Goal: Entertainment & Leisure: Browse casually

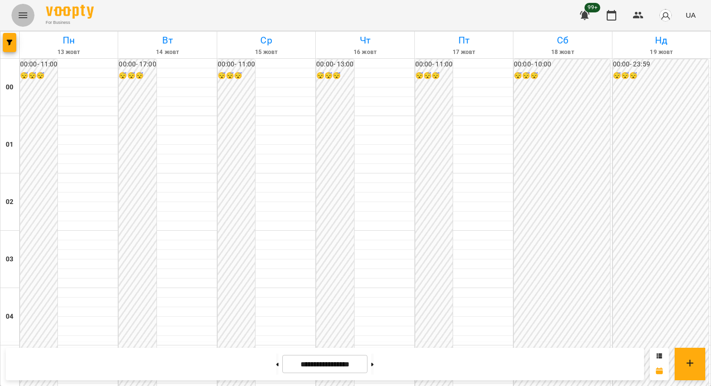
click at [25, 17] on icon "Menu" at bounding box center [22, 15] width 11 height 11
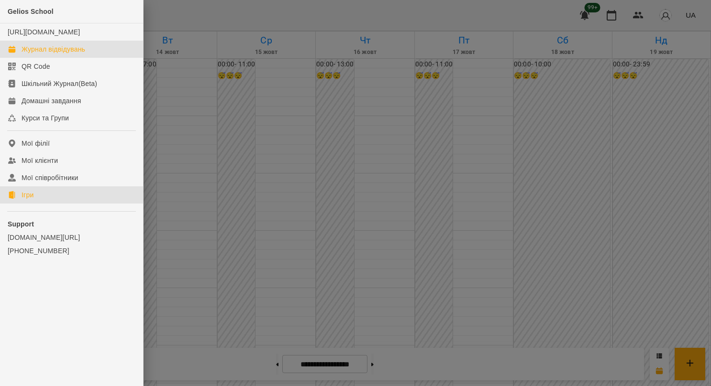
click at [22, 200] on div "Ігри" at bounding box center [28, 195] width 12 height 10
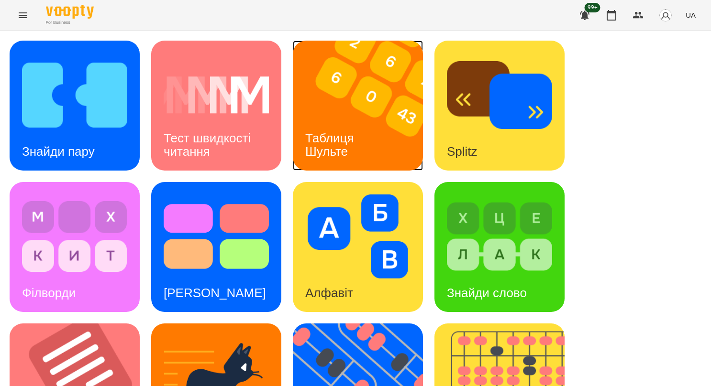
click at [346, 127] on div "Таблиця Шульте" at bounding box center [331, 145] width 77 height 51
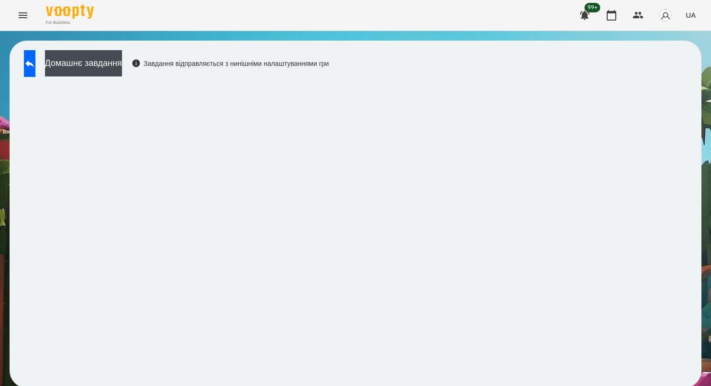
click at [700, 344] on div "Домашнє завдання Завдання відправляється з нинішніми налаштуваннями гри" at bounding box center [355, 214] width 711 height 367
click at [700, 375] on div "Домашнє завдання Завдання відправляється з нинішніми налаштуваннями гри" at bounding box center [355, 214] width 711 height 367
click at [695, 331] on div "Домашнє завдання Завдання відправляється з нинішніми налаштуваннями гри" at bounding box center [355, 214] width 711 height 367
click at [35, 67] on icon at bounding box center [29, 63] width 11 height 11
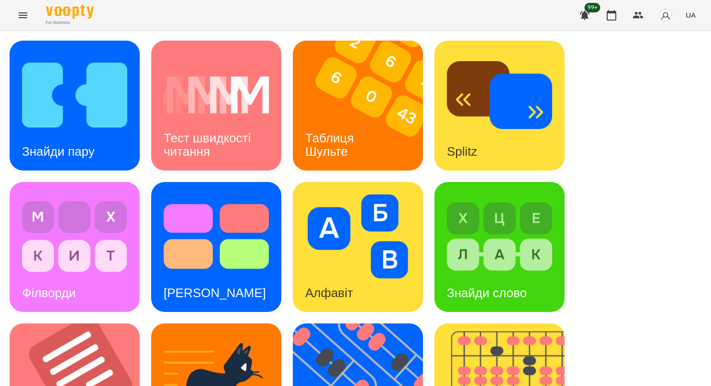
scroll to position [264, 0]
click at [335, 324] on img at bounding box center [364, 389] width 142 height 130
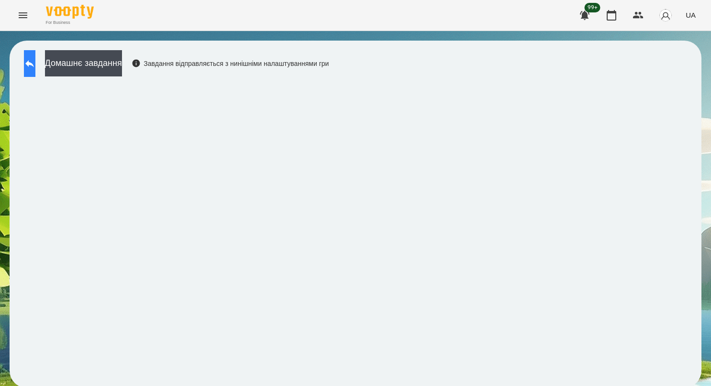
click at [33, 65] on button at bounding box center [29, 63] width 11 height 27
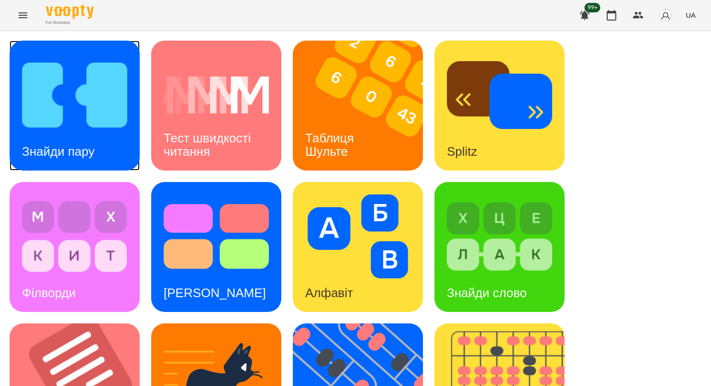
click at [82, 130] on img at bounding box center [74, 95] width 105 height 84
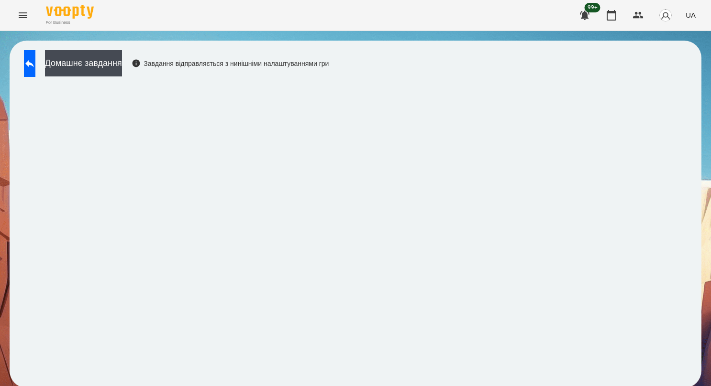
click at [692, 244] on div "Домашнє завдання Завдання відправляється з нинішніми налаштуваннями гри" at bounding box center [356, 215] width 692 height 348
click at [27, 59] on button at bounding box center [29, 63] width 11 height 27
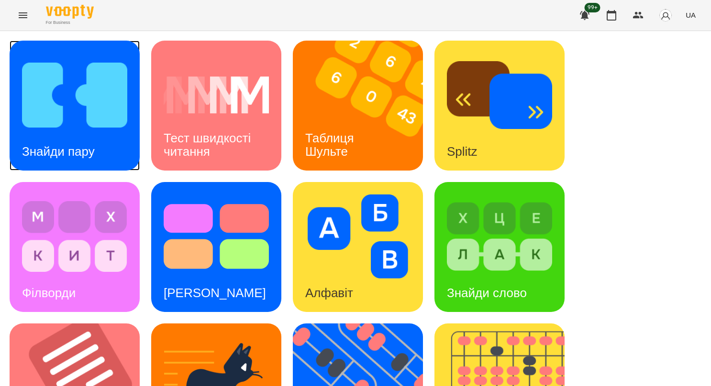
click at [40, 112] on img at bounding box center [74, 95] width 105 height 84
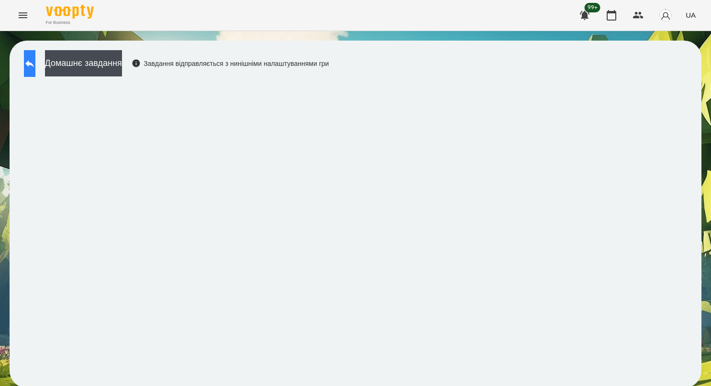
click at [33, 65] on icon at bounding box center [29, 63] width 11 height 11
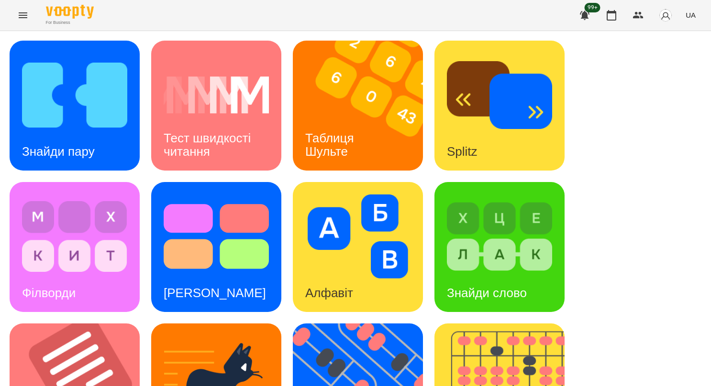
scroll to position [287, 0]
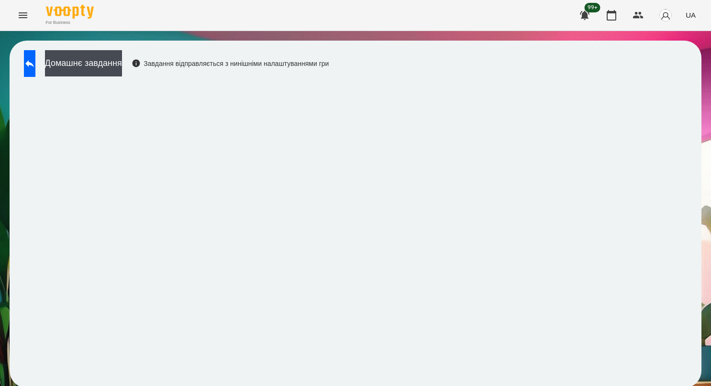
click at [701, 146] on div "Домашнє завдання Завдання відправляється з нинішніми налаштуваннями гри" at bounding box center [355, 214] width 711 height 367
click at [699, 153] on div "Домашнє завдання Завдання відправляється з нинішніми налаштуваннями гри" at bounding box center [355, 214] width 711 height 367
click at [695, 160] on div "Домашнє завдання Завдання відправляється з нинішніми налаштуваннями гри" at bounding box center [355, 214] width 711 height 367
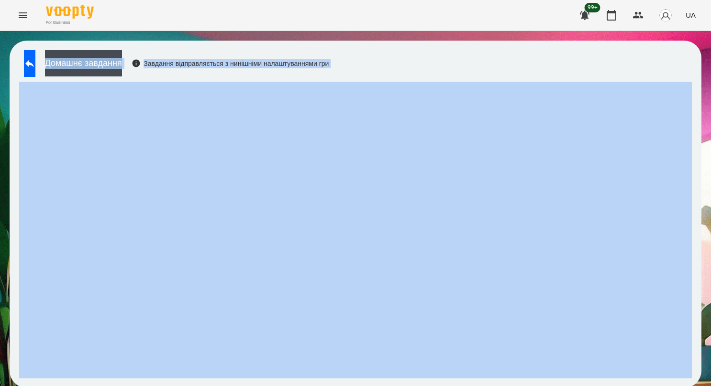
click at [0, 261] on html "For Business 99+ UA Домашнє завдання Завдання відправляється з нинішніми налашт…" at bounding box center [355, 199] width 711 height 398
click at [701, 171] on div "Домашнє завдання Завдання відправляється з нинішніми налаштуваннями гри" at bounding box center [355, 214] width 711 height 367
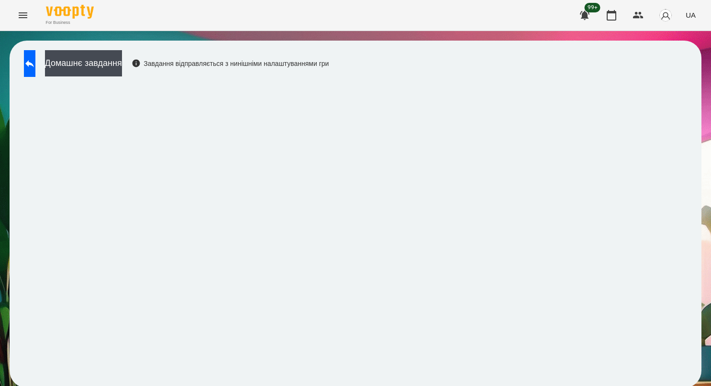
click at [0, 40] on html "For Business 99+ UA Домашнє завдання Завдання відправляється з нинішніми налашт…" at bounding box center [355, 199] width 711 height 398
click at [185, 52] on div "Домашнє завдання Завдання відправляється з нинішніми налаштуваннями гри" at bounding box center [356, 215] width 692 height 348
drag, startPoint x: 192, startPoint y: 61, endPoint x: 198, endPoint y: 65, distance: 7.3
click at [198, 65] on div "Завдання відправляється з нинішніми налаштуваннями гри" at bounding box center [231, 64] width 198 height 10
click at [539, 377] on iframe at bounding box center [355, 230] width 672 height 297
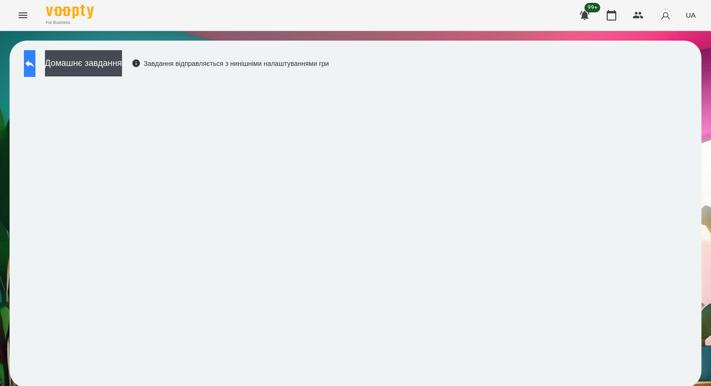
click at [34, 62] on icon at bounding box center [29, 63] width 9 height 7
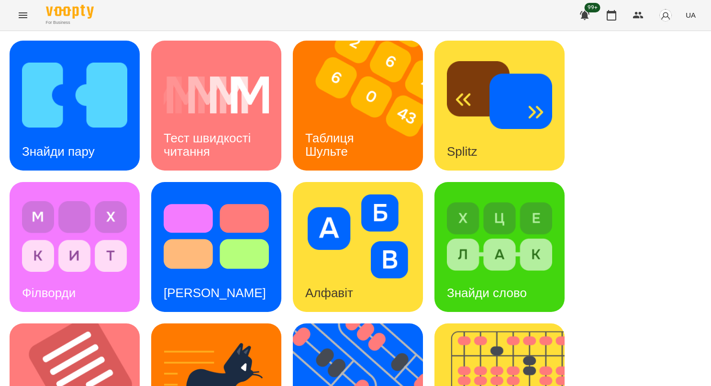
click at [692, 17] on span "UA" at bounding box center [690, 15] width 10 height 10
click at [675, 73] on div "Русский" at bounding box center [672, 71] width 49 height 17
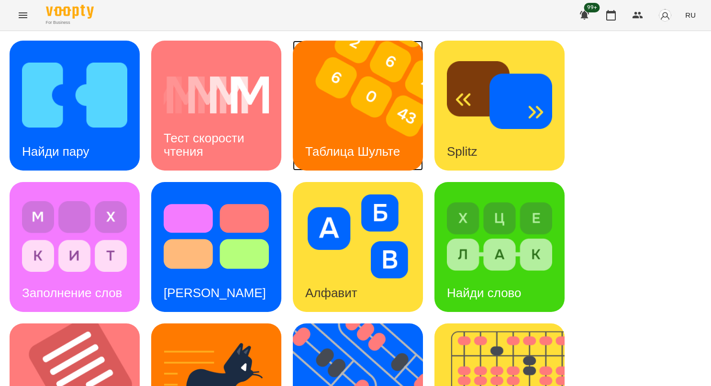
click at [341, 144] on h3 "Таблица Шульте" at bounding box center [352, 151] width 95 height 14
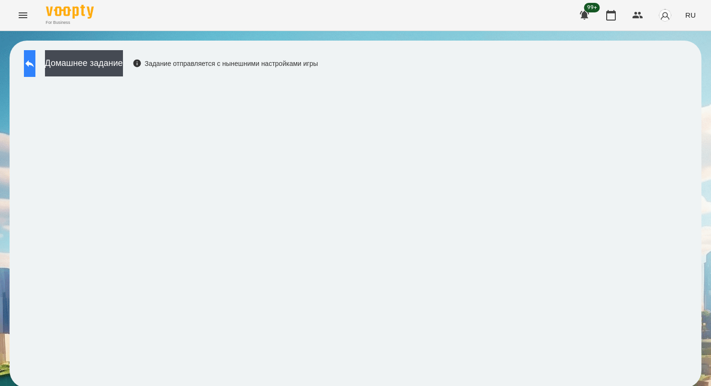
click at [35, 69] on button at bounding box center [29, 63] width 11 height 27
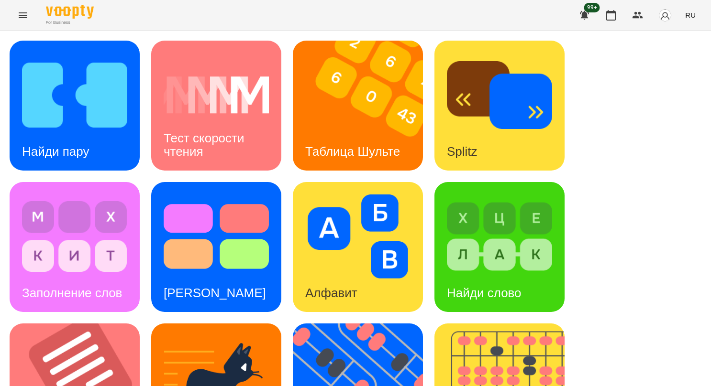
scroll to position [239, 0]
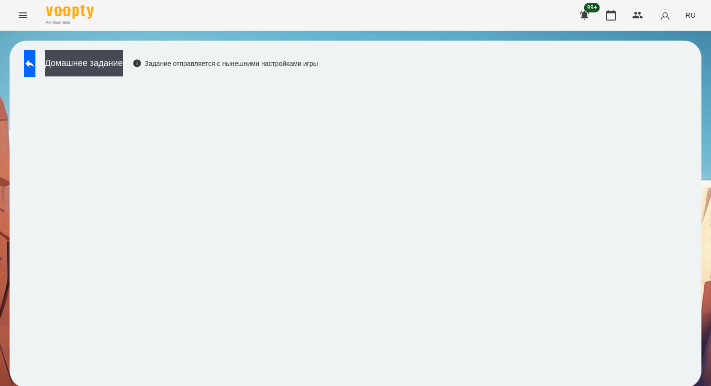
scroll to position [2, 0]
click at [34, 63] on icon at bounding box center [29, 63] width 9 height 7
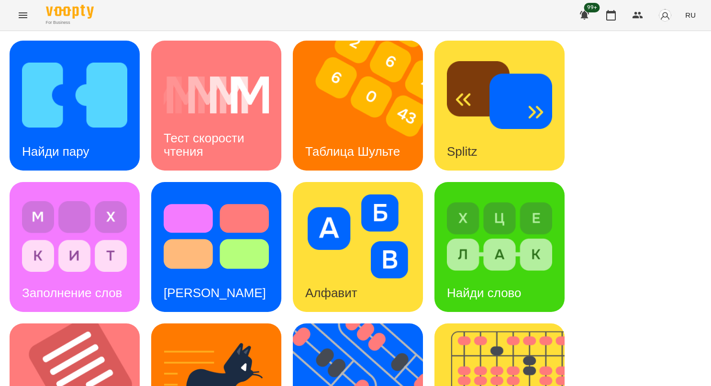
scroll to position [193, 0]
click at [451, 324] on img at bounding box center [505, 389] width 142 height 130
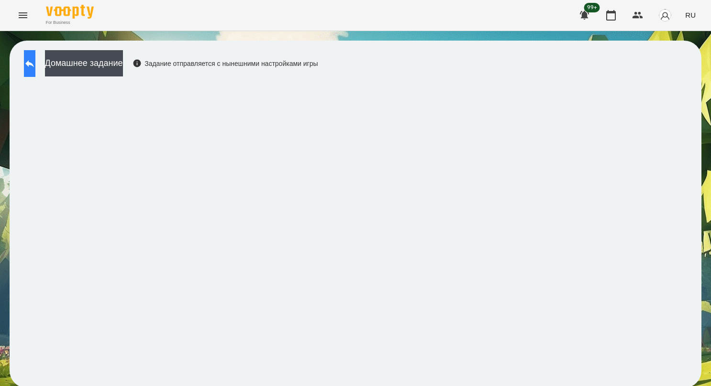
click at [33, 58] on icon at bounding box center [29, 63] width 11 height 11
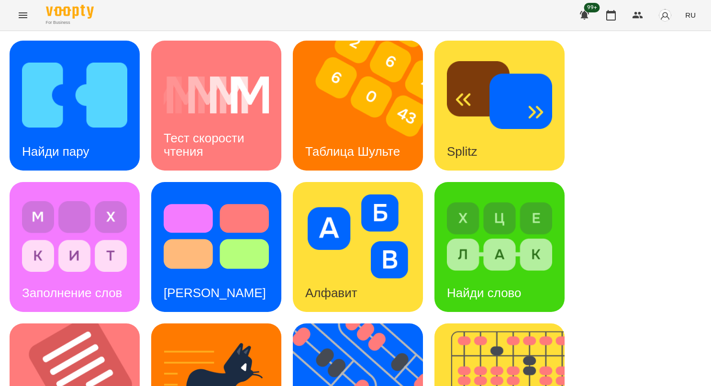
scroll to position [287, 0]
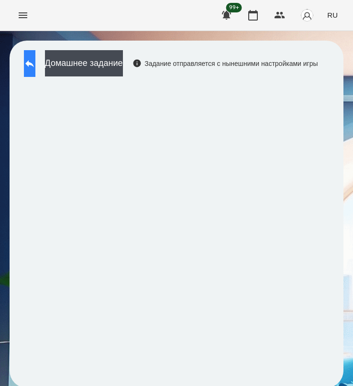
click at [35, 76] on button at bounding box center [29, 63] width 11 height 27
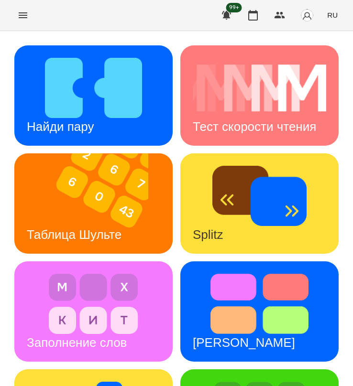
scroll to position [287, 0]
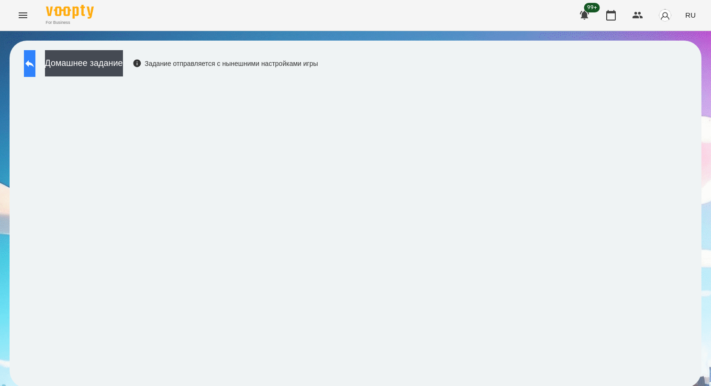
click at [25, 63] on button at bounding box center [29, 63] width 11 height 27
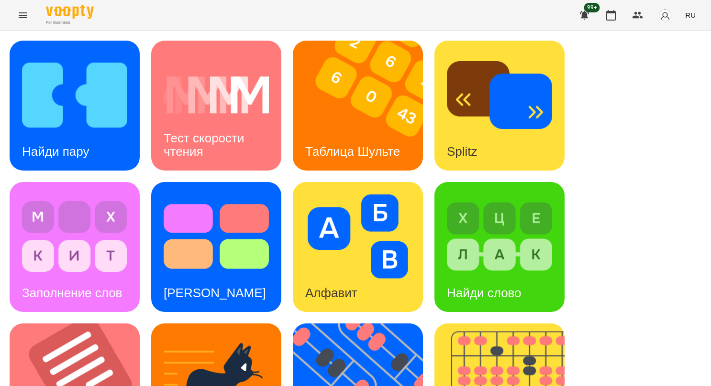
scroll to position [360, 0]
